Goal: Task Accomplishment & Management: Complete application form

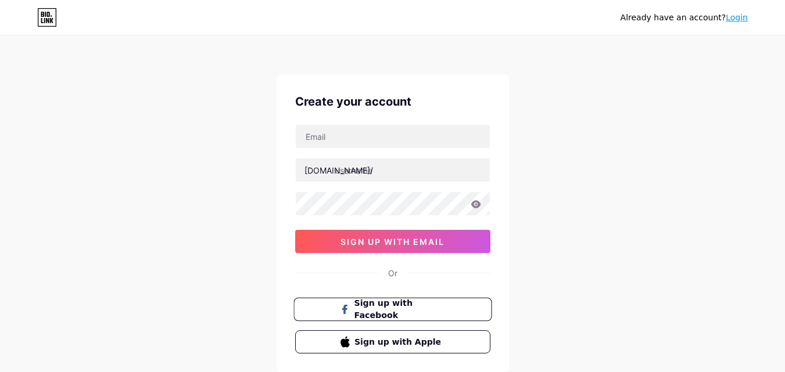
click at [442, 313] on span "Sign up with Facebook" at bounding box center [399, 309] width 91 height 25
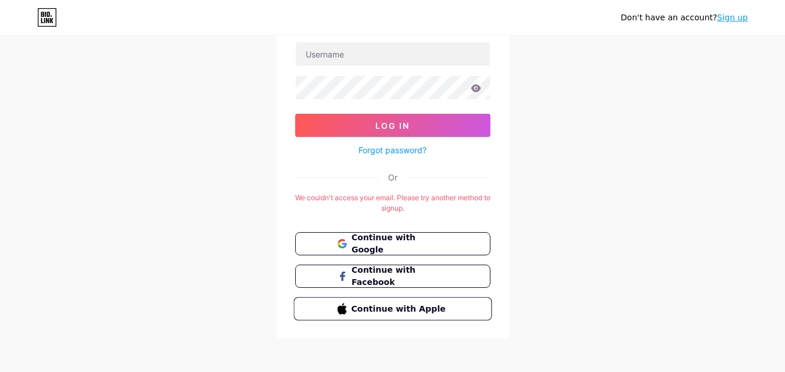
scroll to position [86, 0]
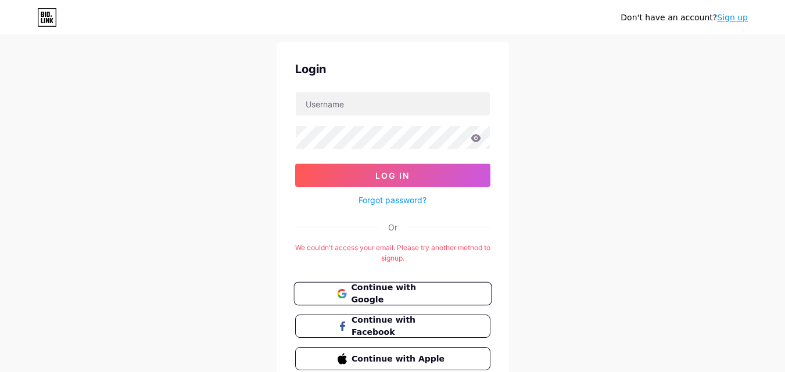
scroll to position [86, 0]
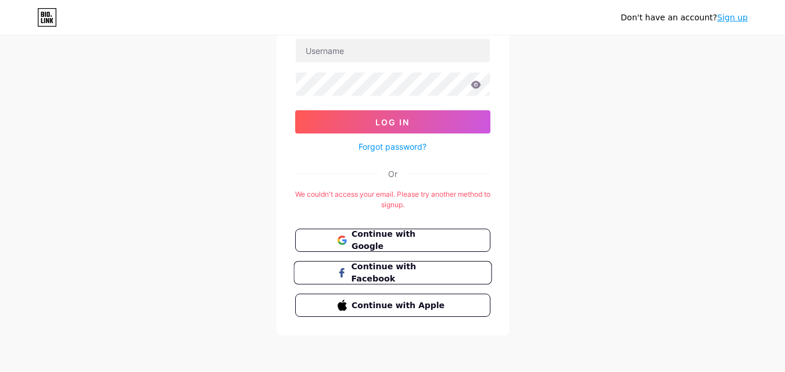
click at [428, 277] on span "Continue with Facebook" at bounding box center [399, 273] width 97 height 25
